Goal: Use online tool/utility: Utilize a website feature to perform a specific function

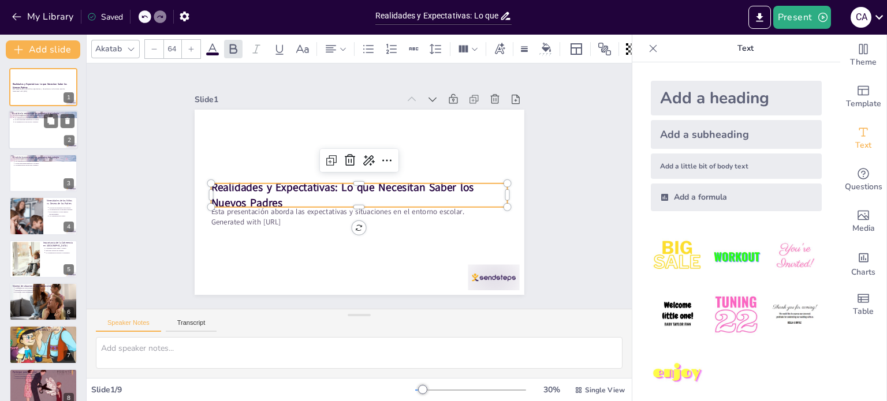
click at [35, 123] on div at bounding box center [43, 130] width 69 height 39
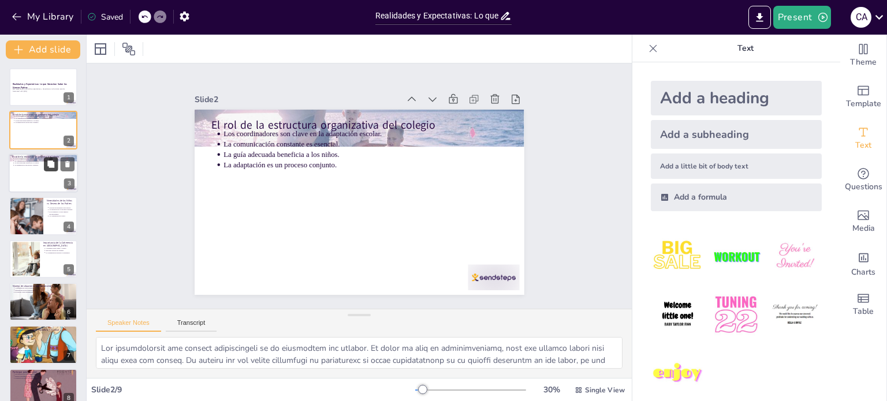
click at [49, 168] on button at bounding box center [51, 164] width 14 height 14
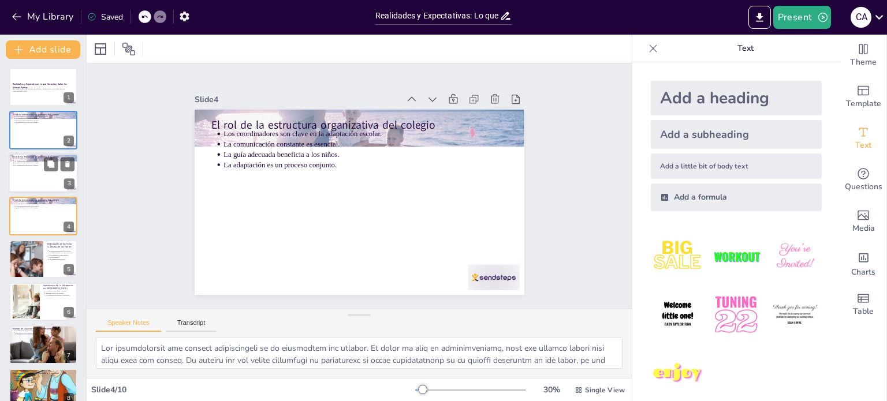
click at [30, 173] on div at bounding box center [43, 173] width 69 height 39
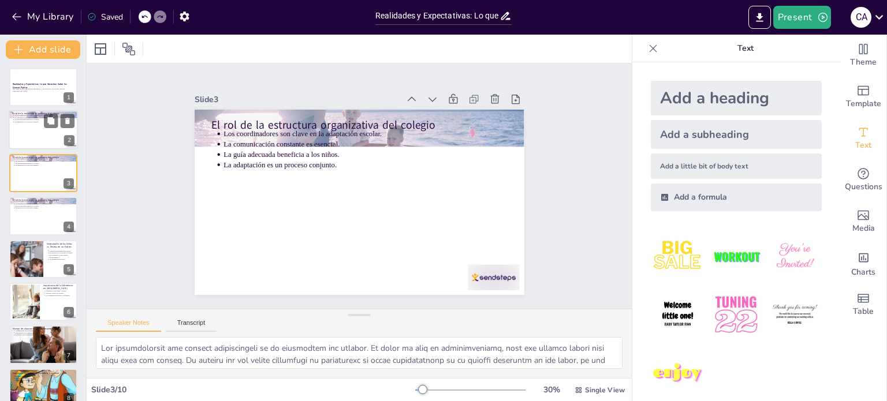
click at [46, 141] on div at bounding box center [43, 130] width 69 height 39
drag, startPoint x: 32, startPoint y: 169, endPoint x: 48, endPoint y: 170, distance: 16.3
click at [46, 173] on div at bounding box center [43, 173] width 69 height 39
click at [43, 215] on div at bounding box center [43, 215] width 69 height 39
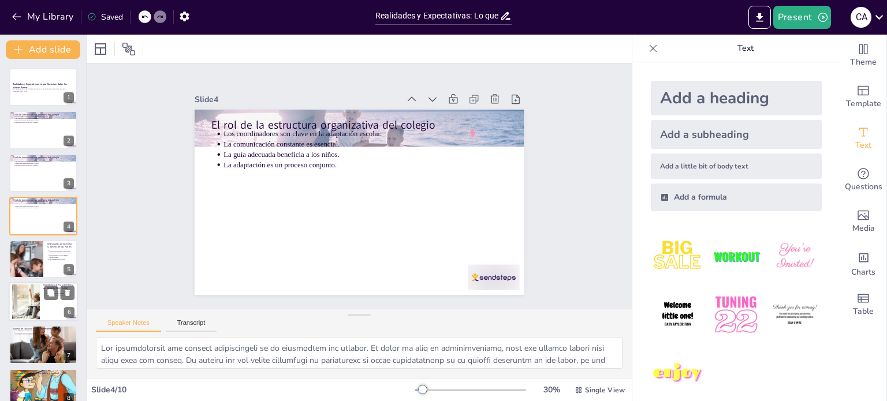
click at [36, 264] on div at bounding box center [26, 259] width 68 height 38
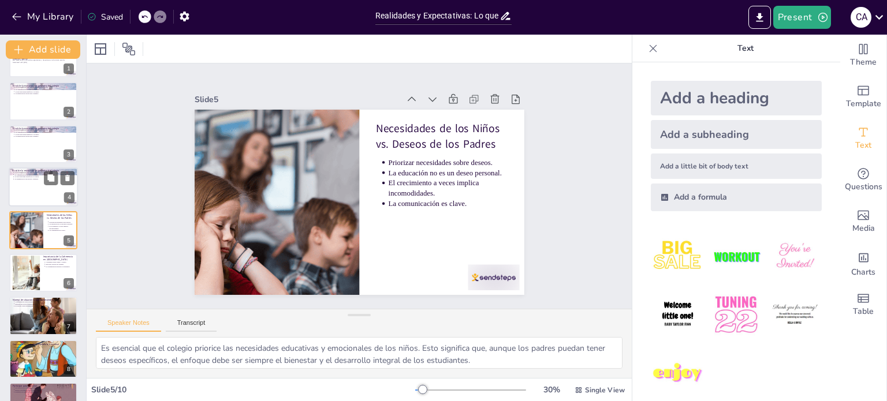
click at [35, 202] on div at bounding box center [43, 186] width 69 height 39
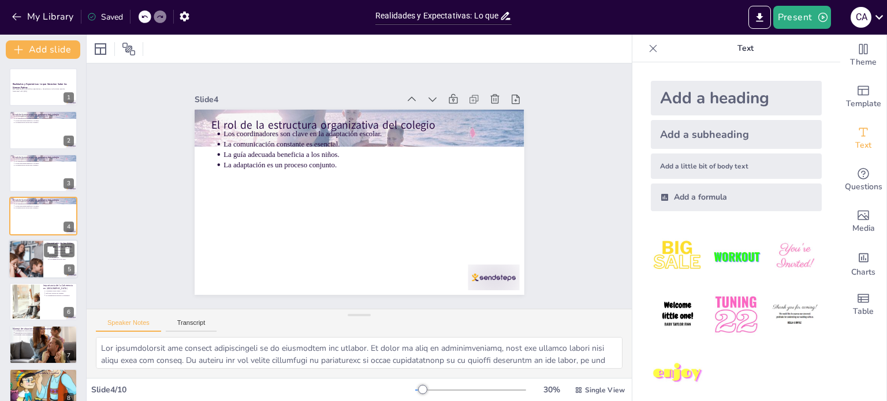
click at [51, 269] on div at bounding box center [43, 259] width 69 height 39
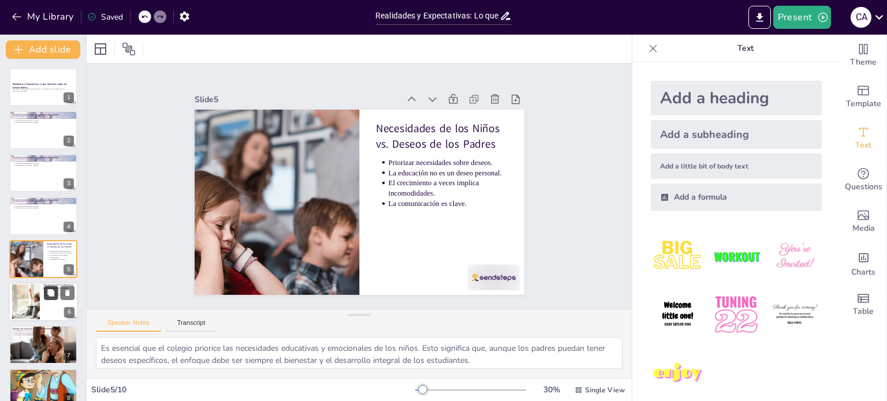
scroll to position [29, 0]
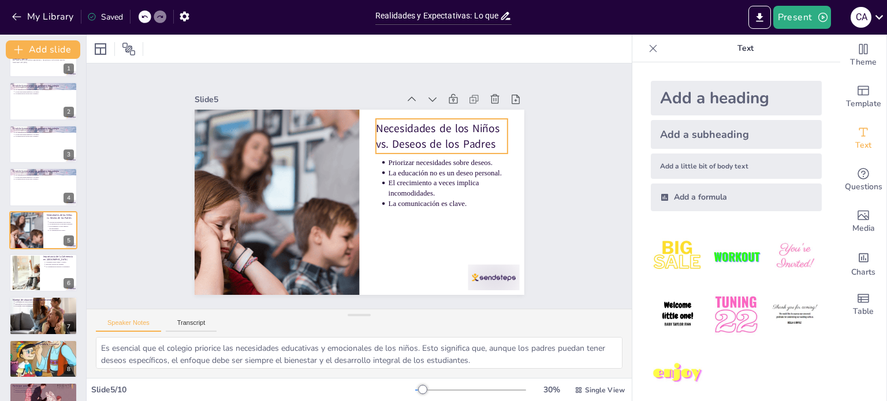
click at [383, 128] on p "Necesidades de los Niños vs. Deseos de los Padres" at bounding box center [442, 136] width 132 height 31
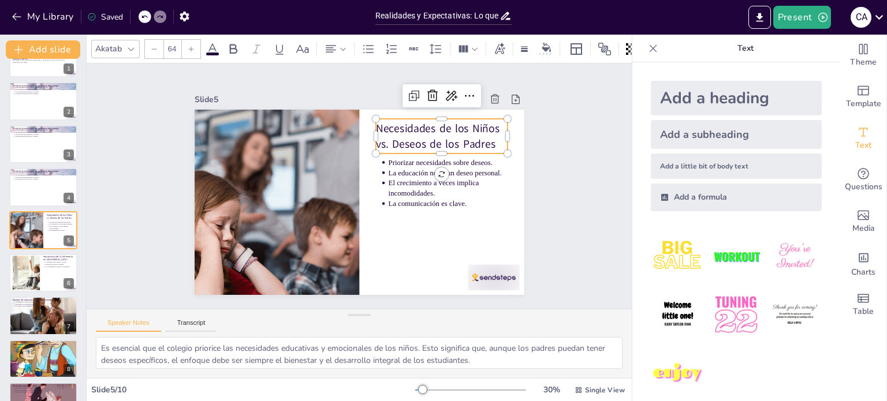
type input "--"
click at [391, 157] on p "Priorizar necesidades sobre deseos." at bounding box center [447, 162] width 119 height 10
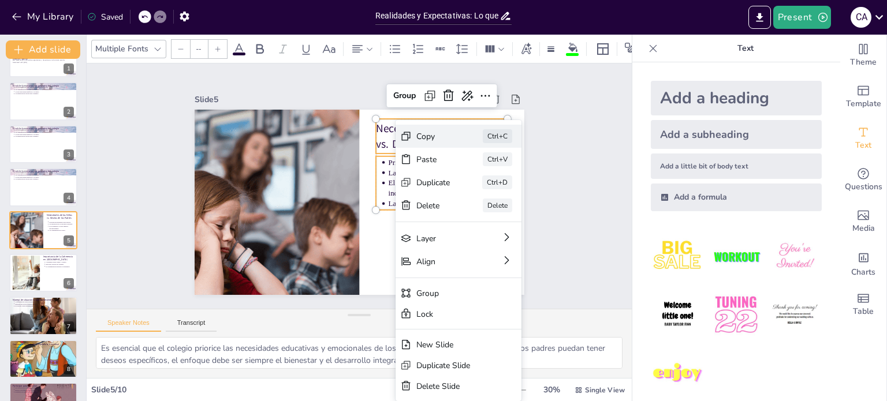
click at [422, 138] on div "Copy" at bounding box center [433, 136] width 34 height 11
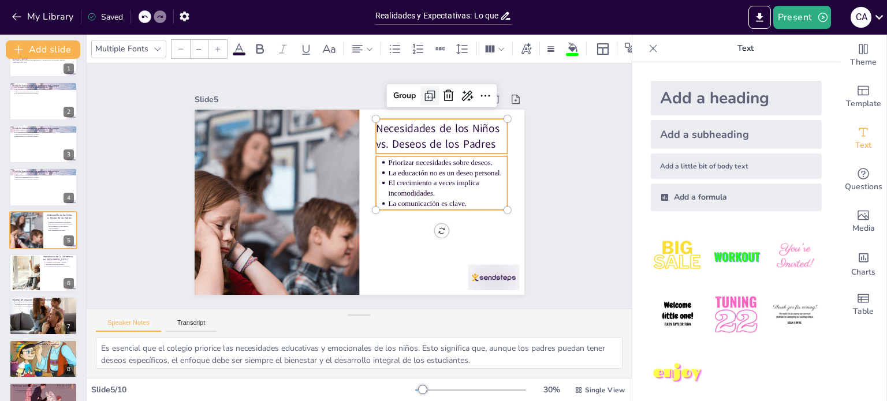
click at [423, 94] on icon at bounding box center [430, 96] width 14 height 14
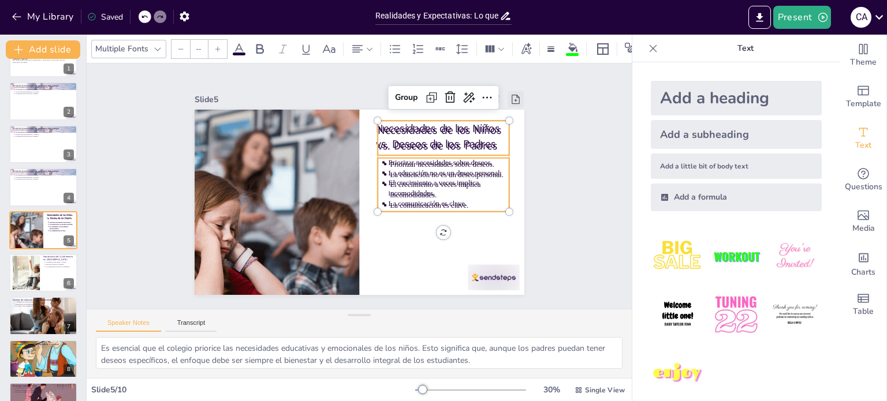
click at [510, 95] on icon at bounding box center [516, 100] width 12 height 12
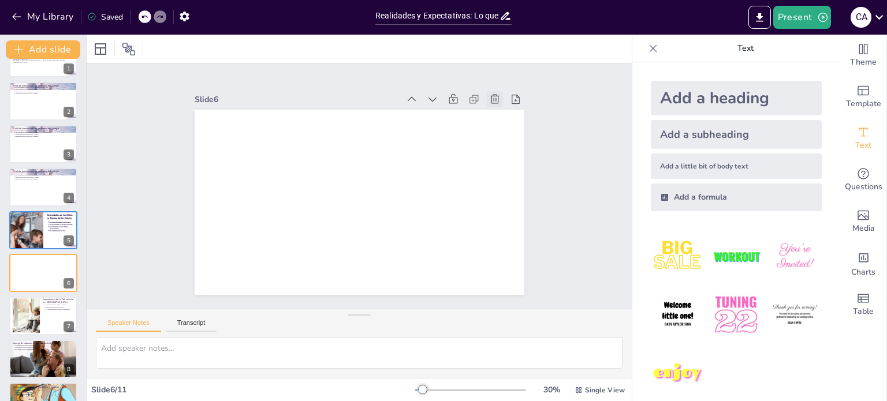
click at [489, 94] on icon at bounding box center [495, 100] width 12 height 12
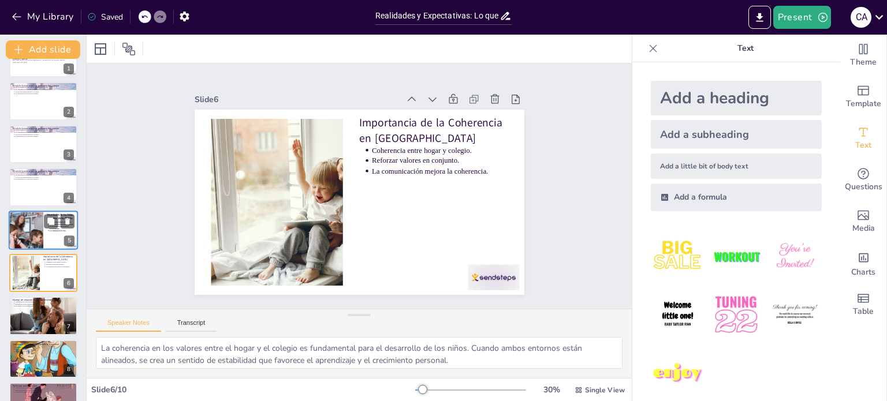
click at [37, 231] on div at bounding box center [25, 230] width 69 height 39
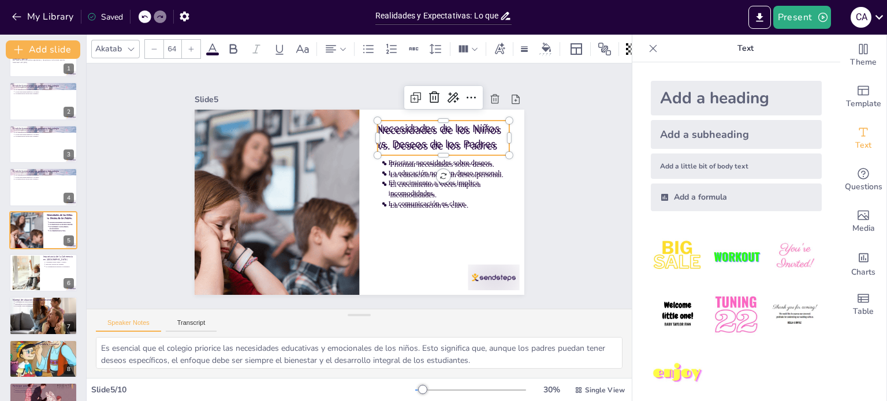
click at [442, 124] on p "Necesidades de los Niños vs. Deseos de los Padres" at bounding box center [443, 137] width 132 height 31
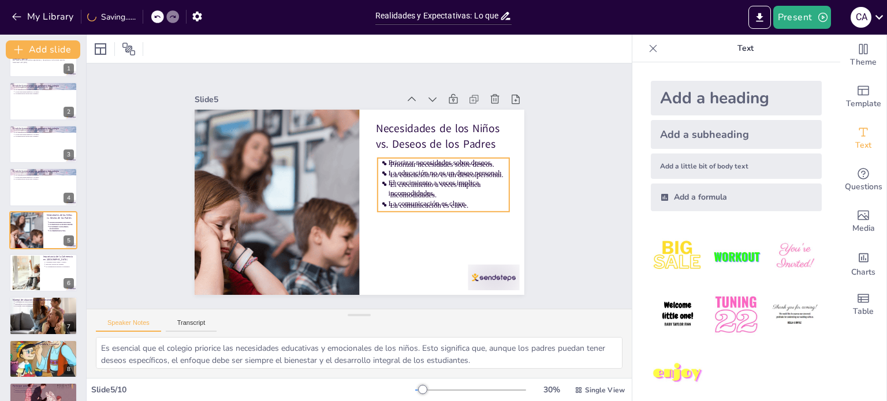
click at [425, 182] on p "El crecimiento a veces implica incomodidades." at bounding box center [449, 190] width 119 height 21
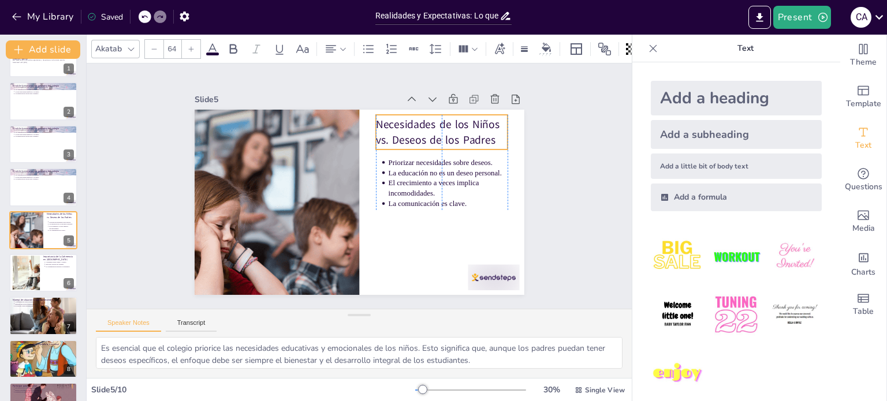
click at [489, 136] on p "Necesidades de los Niños vs. Deseos de los Padres" at bounding box center [442, 132] width 132 height 31
click at [425, 129] on p "Necesidades de los Niños vs. Deseos de los Padres" at bounding box center [442, 132] width 132 height 31
click at [381, 119] on p "Necesidades de los Niños vs. Deseos de los Padres" at bounding box center [447, 132] width 132 height 31
click at [384, 120] on p "Necesidades de los Niños vs. Deseos de los Padres" at bounding box center [447, 132] width 132 height 31
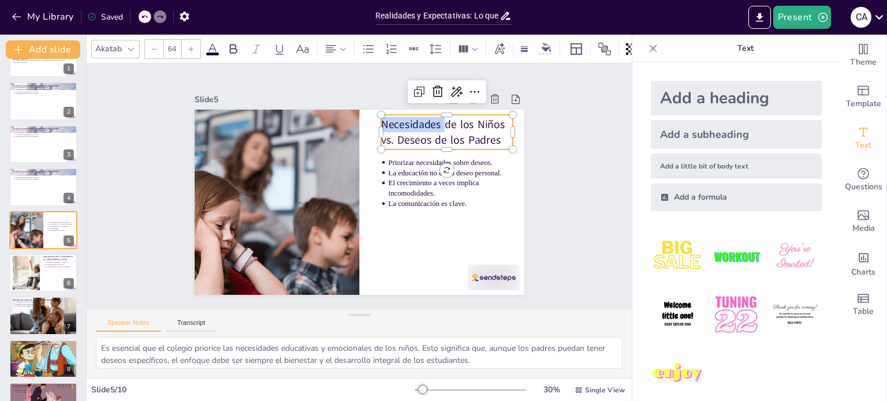
click at [385, 120] on p "Necesidades de los Niños vs. Deseos de los Padres" at bounding box center [447, 132] width 132 height 31
click at [409, 123] on p "Necesidades de los Niños vs. Deseos de los Padres" at bounding box center [447, 132] width 132 height 31
click at [382, 124] on p "Necesidades de los Niños vs. Deseos de los Padres" at bounding box center [448, 133] width 132 height 31
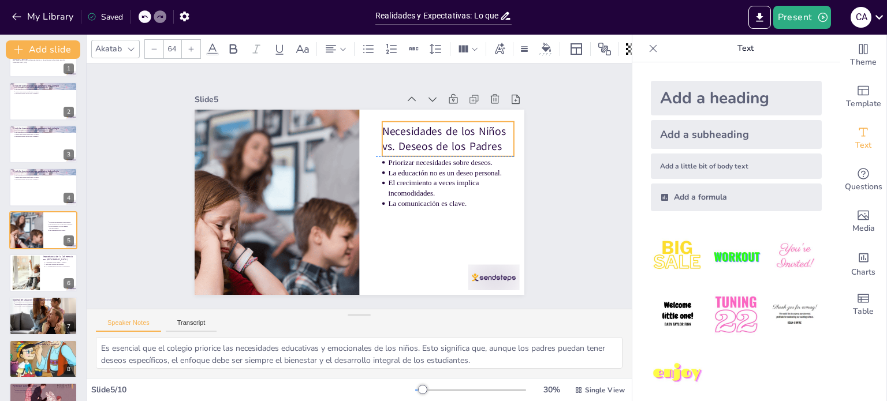
click at [491, 139] on p "Necesidades de los Niños vs. Deseos de los Padres" at bounding box center [448, 139] width 132 height 31
drag, startPoint x: 440, startPoint y: 129, endPoint x: 434, endPoint y: 132, distance: 6.5
click at [434, 132] on p "Necesidades de los Niños vs. Deseos de los Padres" at bounding box center [442, 139] width 132 height 31
click at [440, 133] on p "Necesidades de los Niños vs. Deseos de los Padres" at bounding box center [442, 139] width 132 height 31
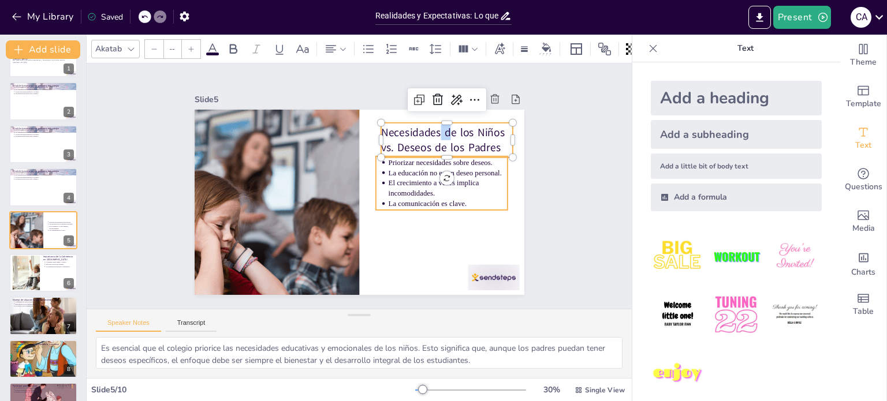
type input "43"
click at [417, 171] on p "La educación no es un deseo personal." at bounding box center [447, 172] width 119 height 10
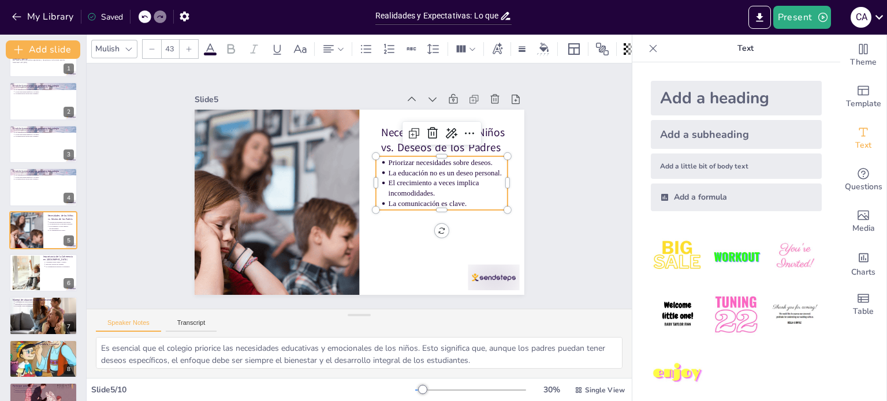
click at [397, 163] on ul "Priorizar necesidades sobre deseos. La educación no es un deseo personal. El cr…" at bounding box center [442, 182] width 132 height 51
click at [397, 163] on p "Priorizar necesidades sobre deseos." at bounding box center [447, 163] width 119 height 10
click at [463, 200] on p "La comunicación es clave." at bounding box center [447, 205] width 119 height 10
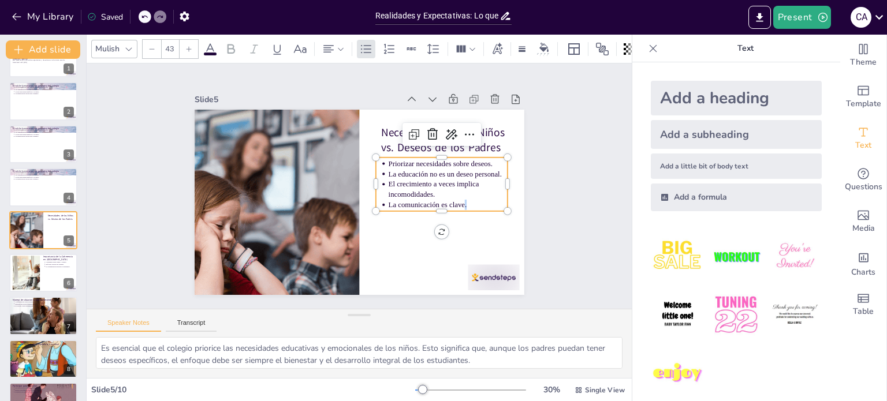
click at [463, 200] on p "La comunicación es clave." at bounding box center [447, 205] width 119 height 10
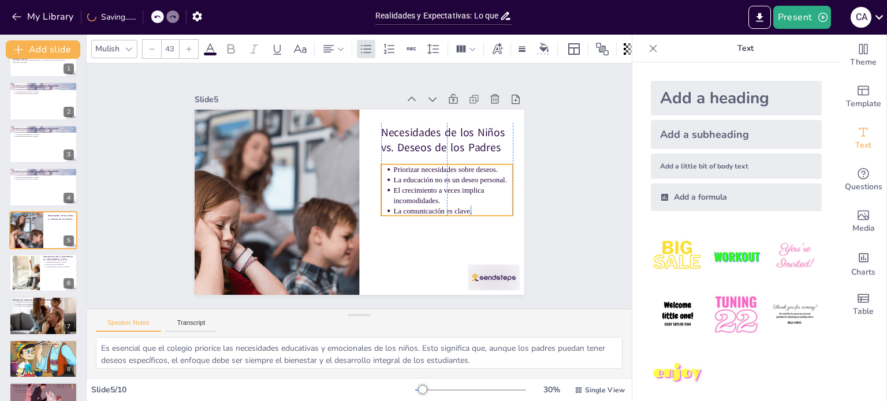
drag, startPoint x: 461, startPoint y: 195, endPoint x: 462, endPoint y: 202, distance: 7.0
click at [462, 205] on p "La comunicación es clave." at bounding box center [452, 210] width 119 height 10
click at [464, 206] on p "La comunicación es clave." at bounding box center [452, 209] width 119 height 10
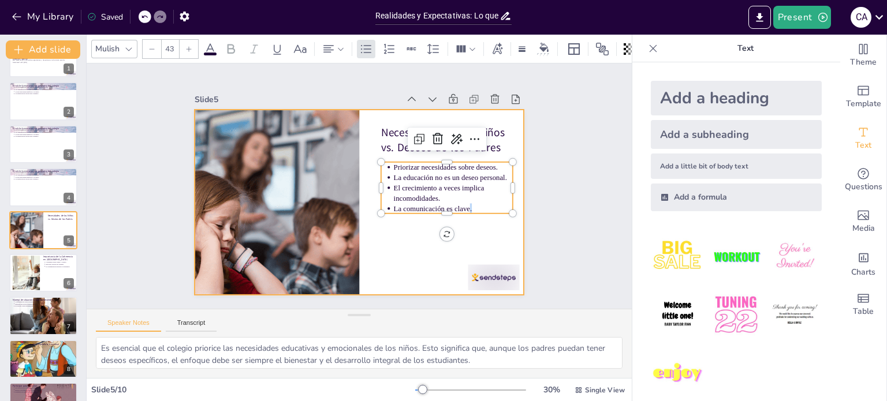
click at [398, 249] on div at bounding box center [360, 202] width 330 height 185
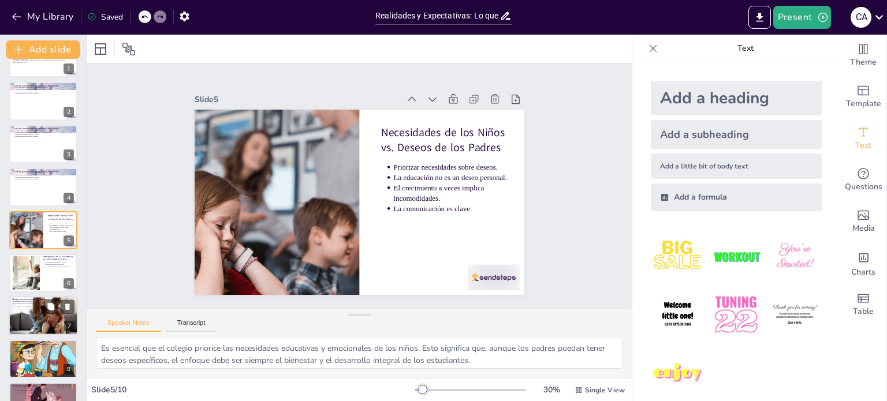
click at [55, 272] on div at bounding box center [43, 273] width 68 height 38
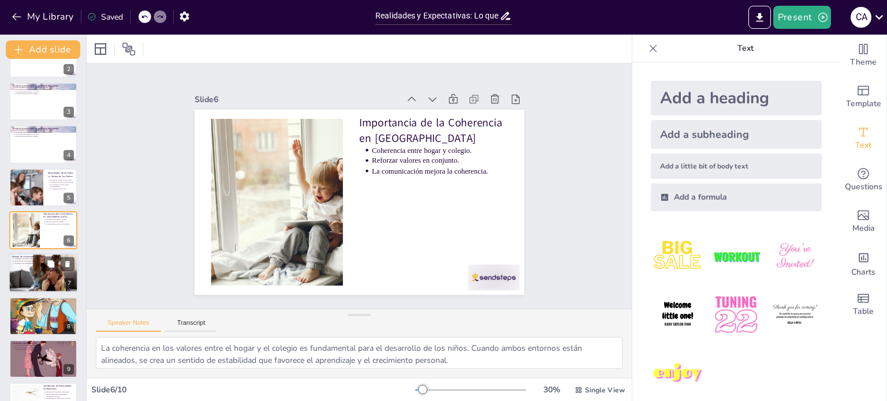
click at [53, 276] on div at bounding box center [43, 273] width 69 height 46
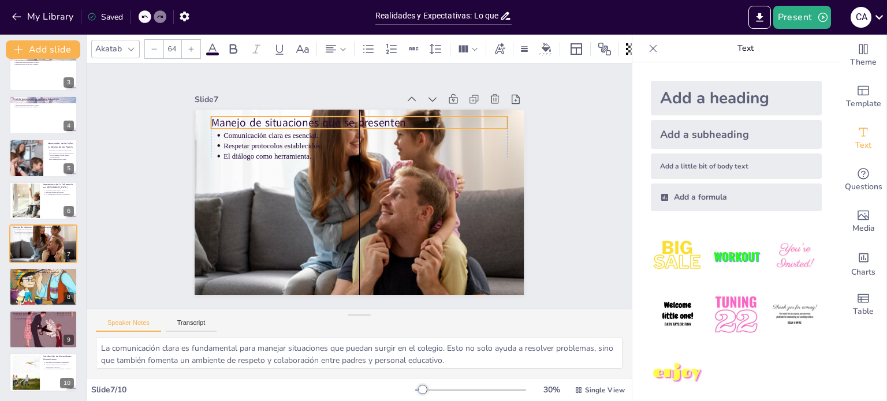
click at [314, 118] on p "Manejo de situaciones que se presenten" at bounding box center [359, 123] width 297 height 16
click at [46, 290] on div at bounding box center [43, 287] width 69 height 78
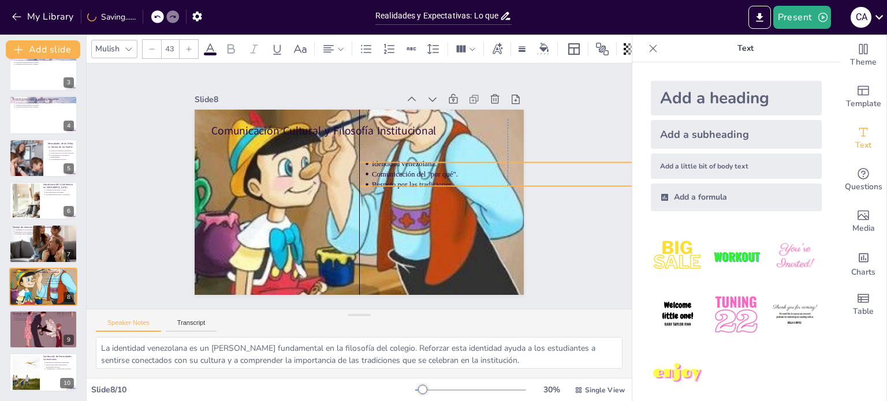
drag, startPoint x: 257, startPoint y: 144, endPoint x: 404, endPoint y: 161, distance: 147.6
click at [404, 161] on p "Identidad venezolana." at bounding box center [514, 164] width 284 height 10
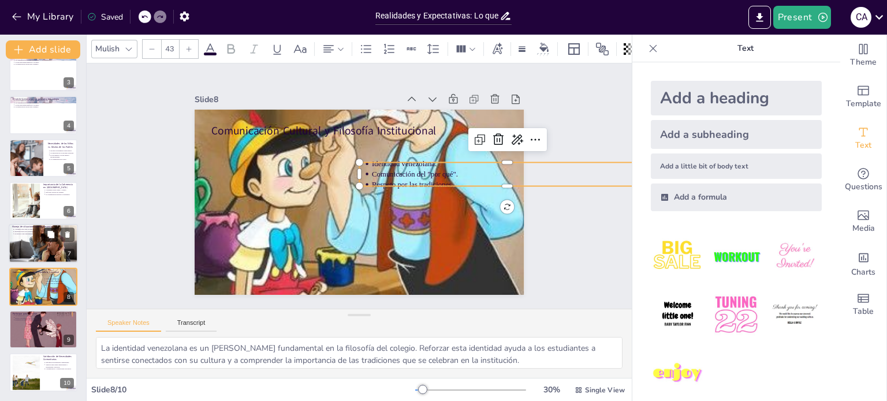
scroll to position [100, 0]
click at [52, 324] on icon at bounding box center [51, 321] width 8 height 8
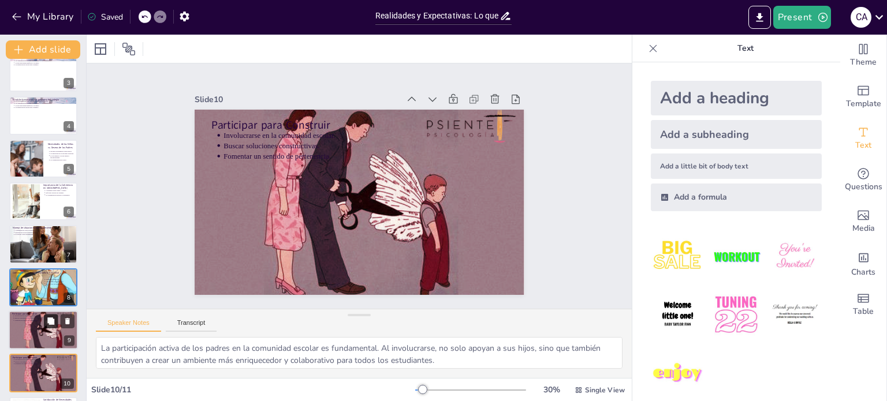
scroll to position [143, 0]
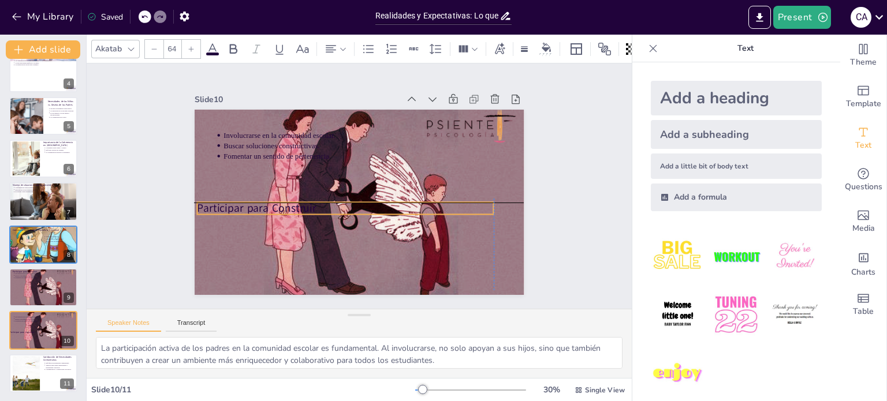
drag, startPoint x: 287, startPoint y: 121, endPoint x: 271, endPoint y: 201, distance: 81.4
click at [271, 201] on p "Participar para Construir" at bounding box center [345, 209] width 297 height 16
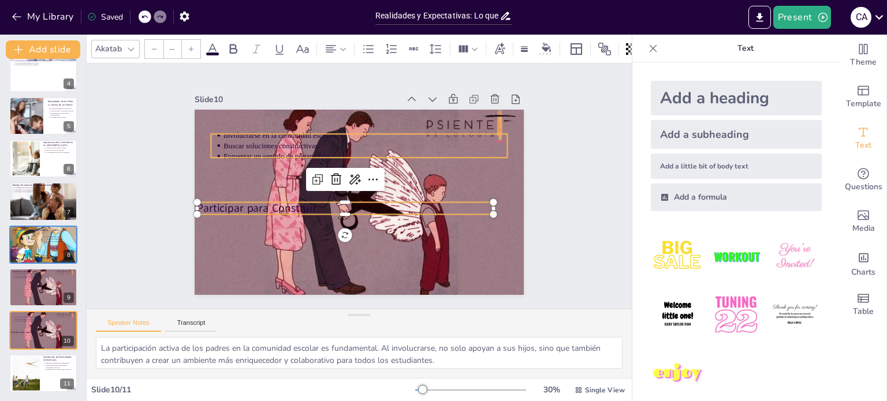
type input "43"
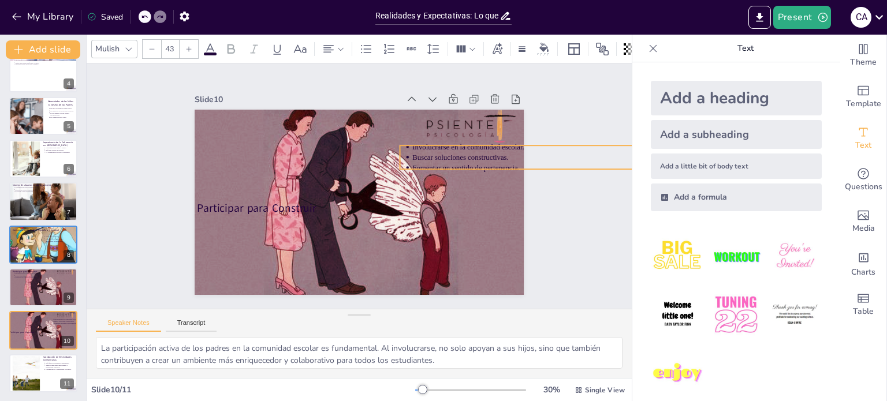
drag, startPoint x: 316, startPoint y: 133, endPoint x: 494, endPoint y: 141, distance: 178.5
click at [494, 142] on p "Involucrarse en la comunidad escolar." at bounding box center [554, 147] width 284 height 10
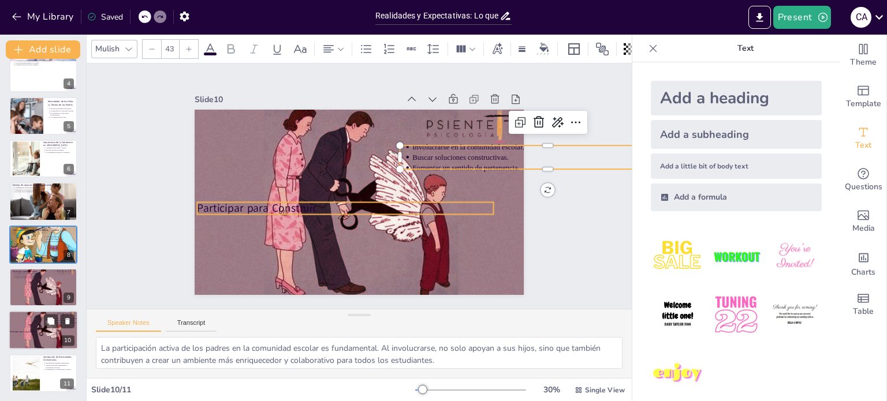
click at [55, 311] on div "Participar para Construir Involucrarse en la comunidad escolar. Buscar solucion…" at bounding box center [43, 311] width 69 height 0
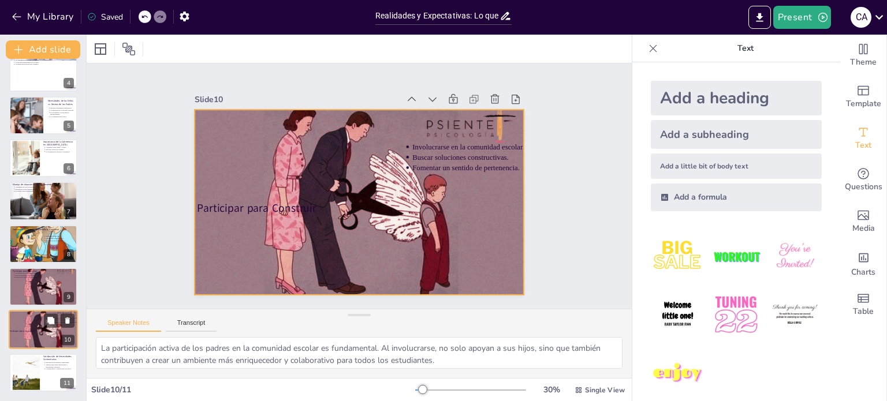
scroll to position [144, 0]
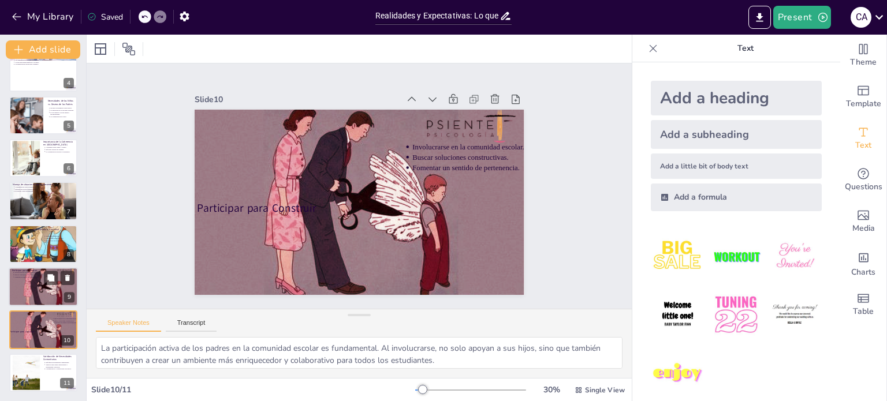
click at [46, 289] on div at bounding box center [43, 287] width 69 height 42
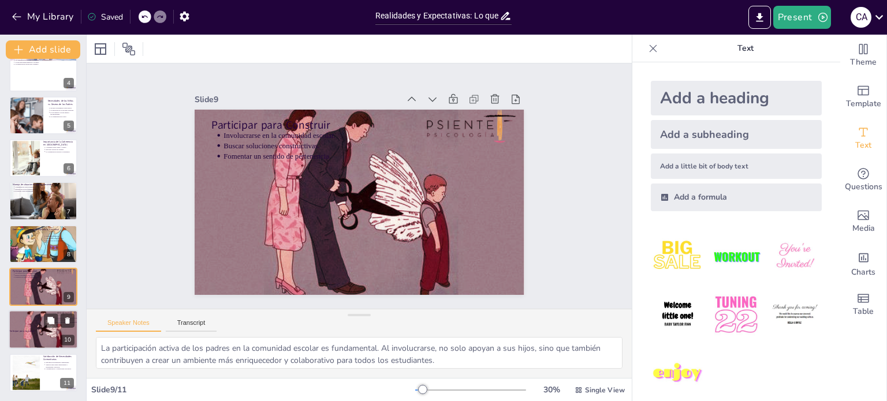
click at [44, 341] on div at bounding box center [43, 330] width 69 height 42
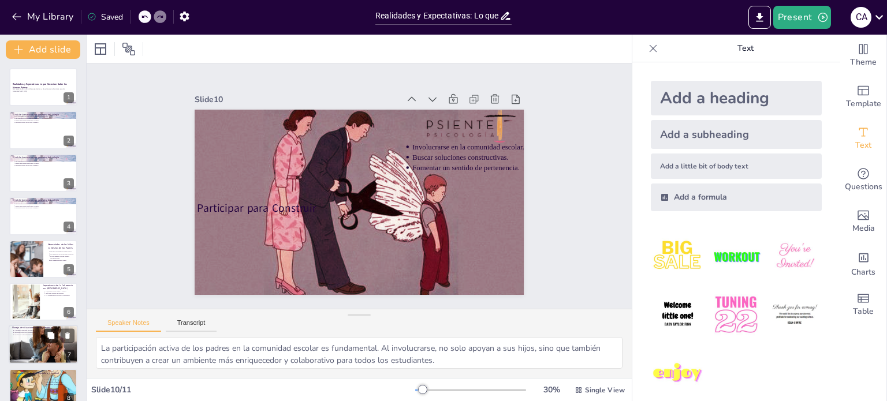
scroll to position [143, 0]
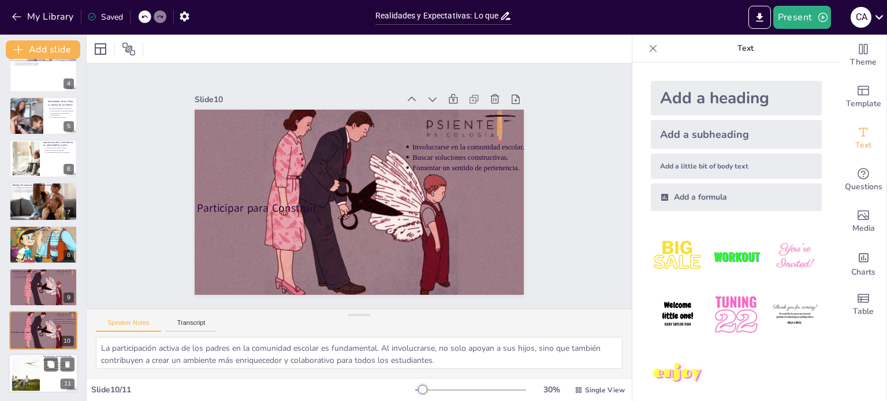
click at [42, 358] on div at bounding box center [43, 373] width 69 height 39
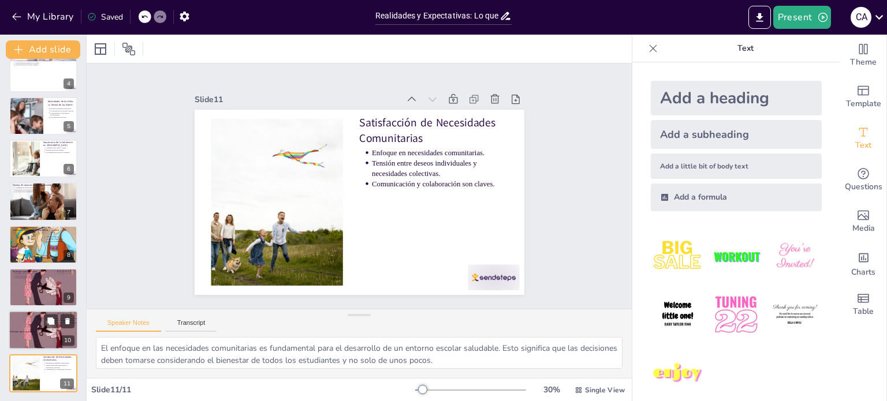
click at [61, 337] on div "Participar para Construir Involucrarse en la comunidad escolar. Buscar solucion…" at bounding box center [43, 330] width 69 height 39
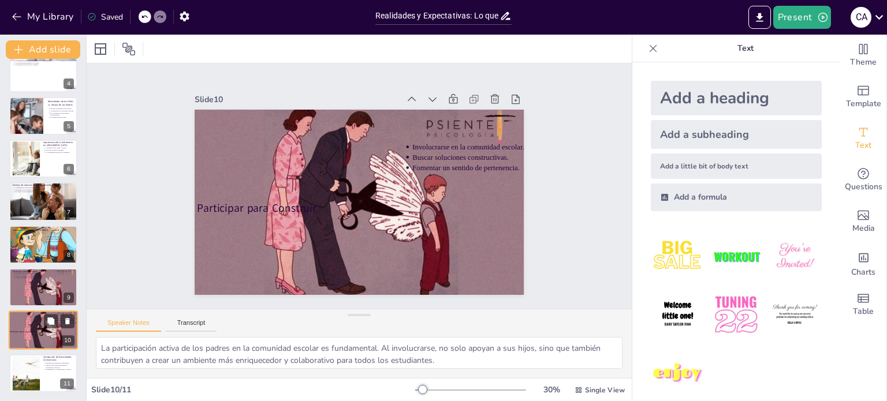
scroll to position [144, 0]
click at [53, 233] on icon at bounding box center [50, 234] width 7 height 7
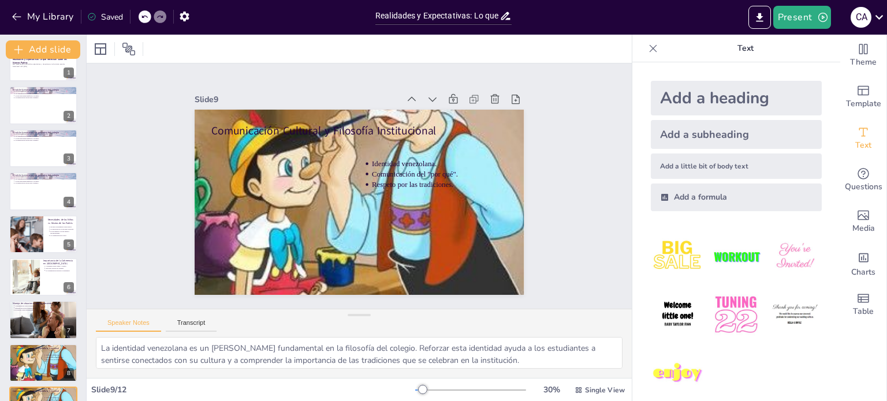
scroll to position [0, 0]
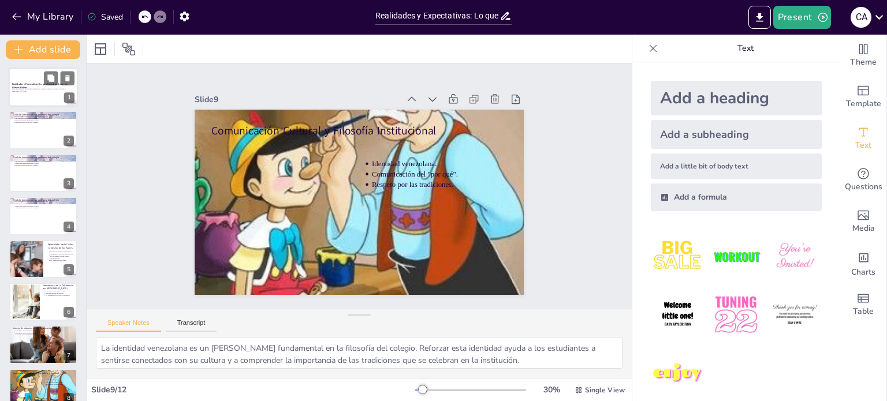
click at [37, 97] on div at bounding box center [43, 87] width 69 height 39
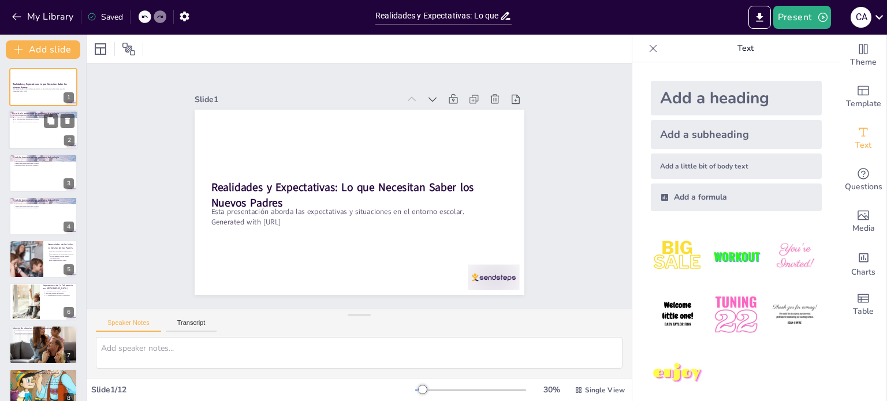
click at [37, 126] on div at bounding box center [43, 130] width 69 height 39
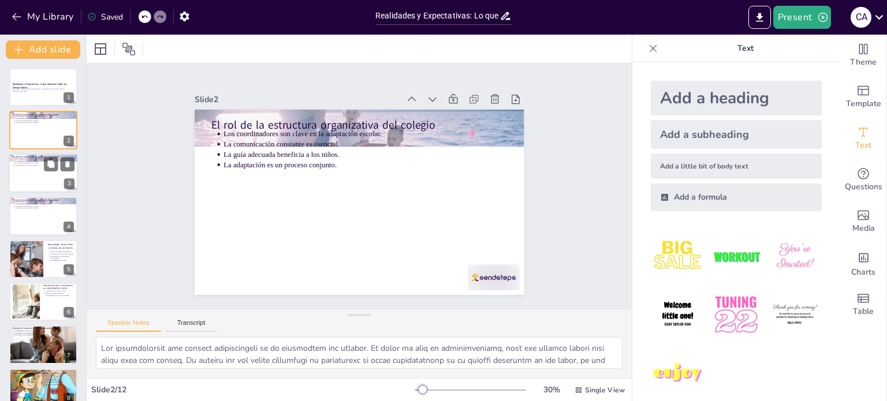
click at [38, 170] on div at bounding box center [43, 173] width 69 height 39
click at [44, 212] on div at bounding box center [59, 207] width 31 height 14
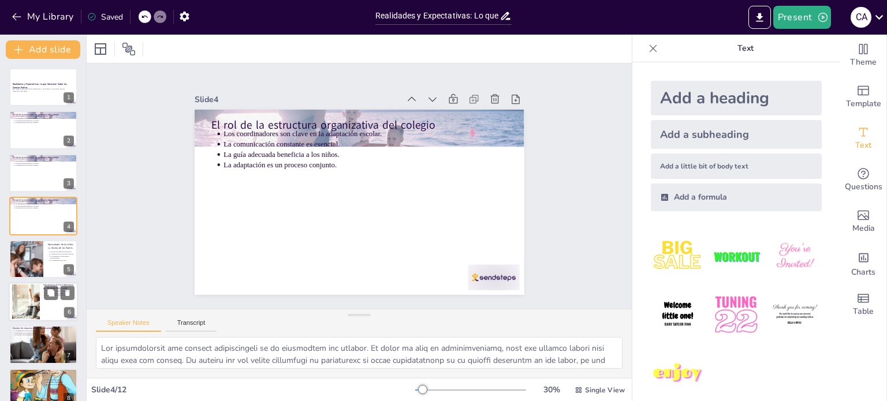
click at [35, 256] on div at bounding box center [26, 259] width 68 height 38
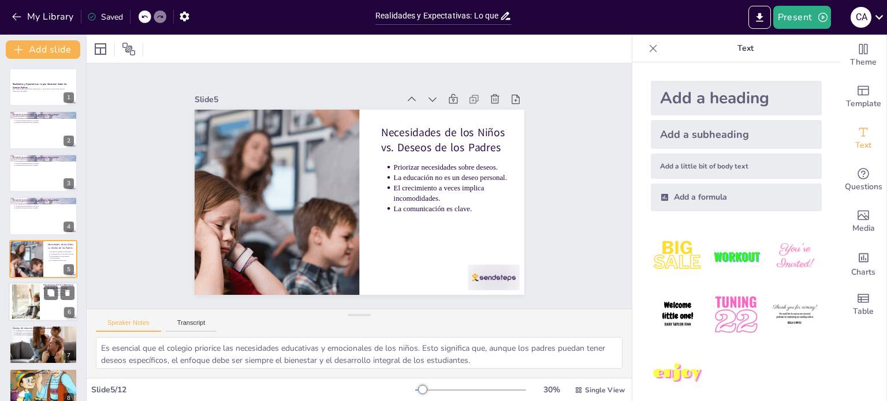
scroll to position [29, 0]
